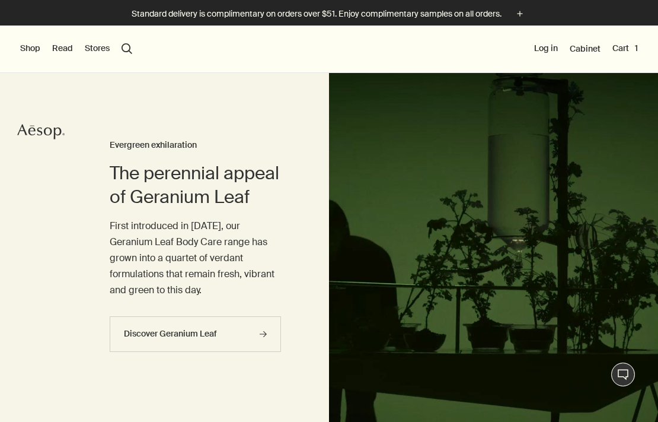
click at [34, 50] on button "Shop" at bounding box center [30, 49] width 20 height 12
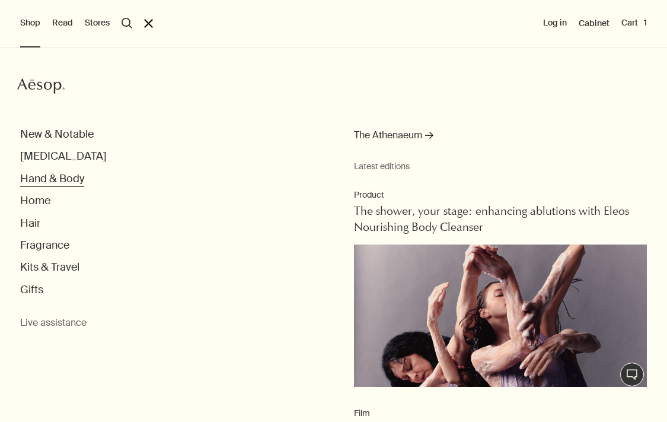
click at [50, 184] on button "Hand & Body" at bounding box center [52, 179] width 64 height 14
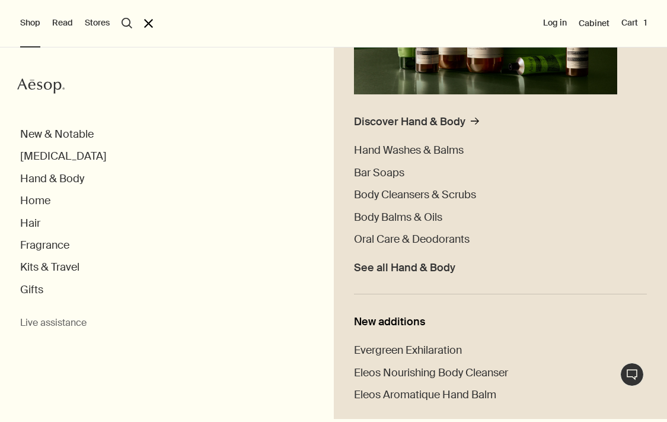
scroll to position [296, 0]
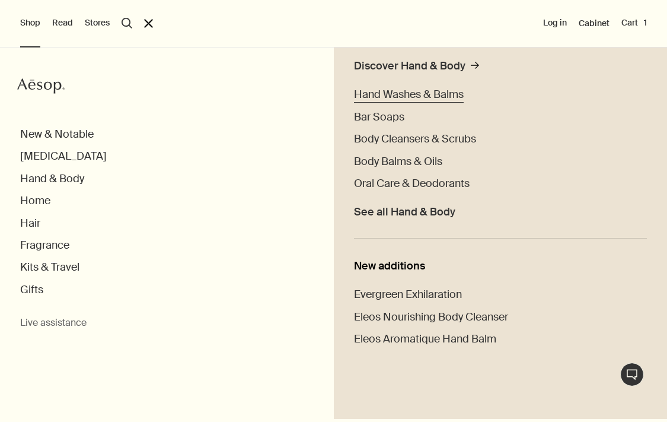
click at [423, 94] on span "Hand Washes & Balms" at bounding box center [409, 94] width 110 height 14
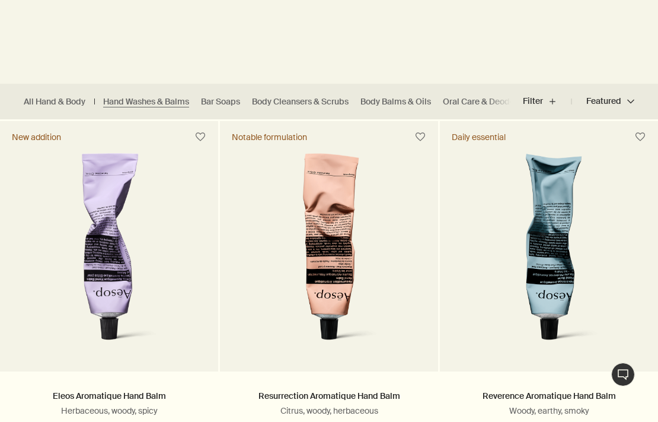
scroll to position [272, 0]
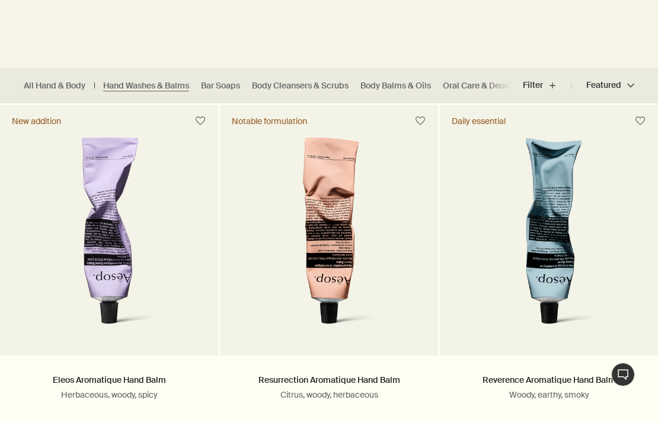
click at [603, 84] on button "Featured Featured chevron" at bounding box center [603, 85] width 63 height 28
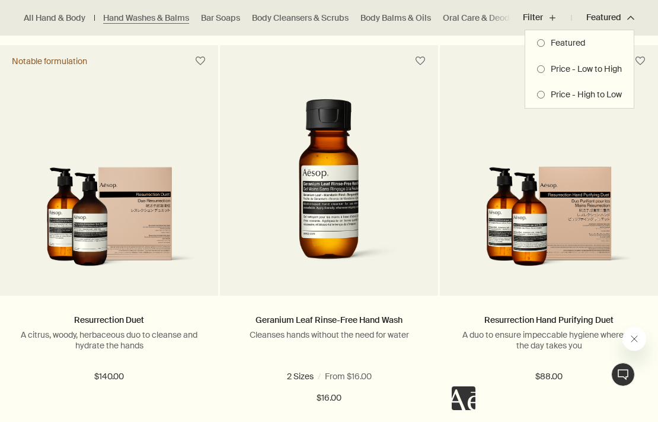
scroll to position [2451, 0]
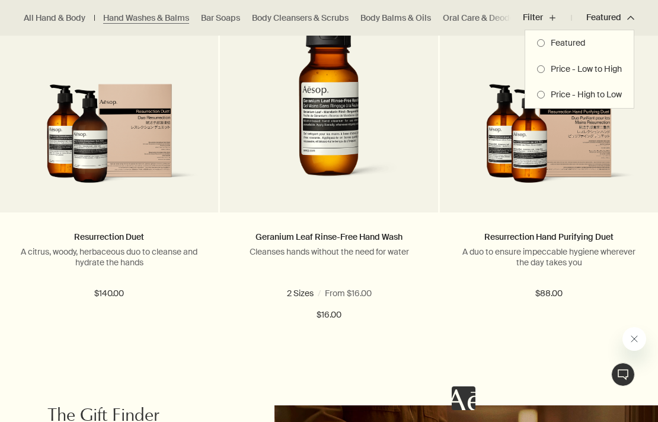
click at [98, 160] on div at bounding box center [329, 211] width 658 height 422
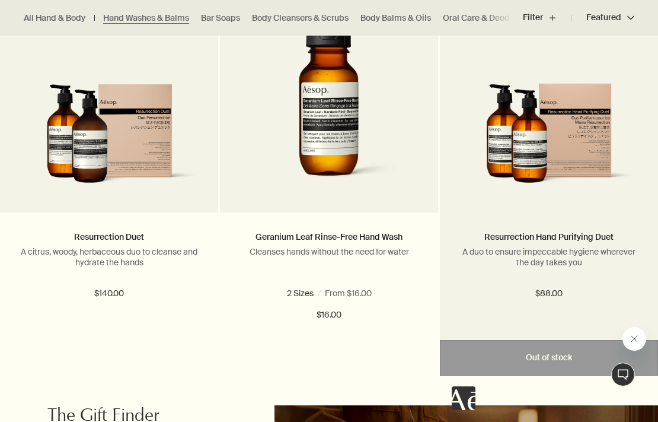
click at [542, 145] on img at bounding box center [549, 138] width 183 height 111
